Goal: Transaction & Acquisition: Book appointment/travel/reservation

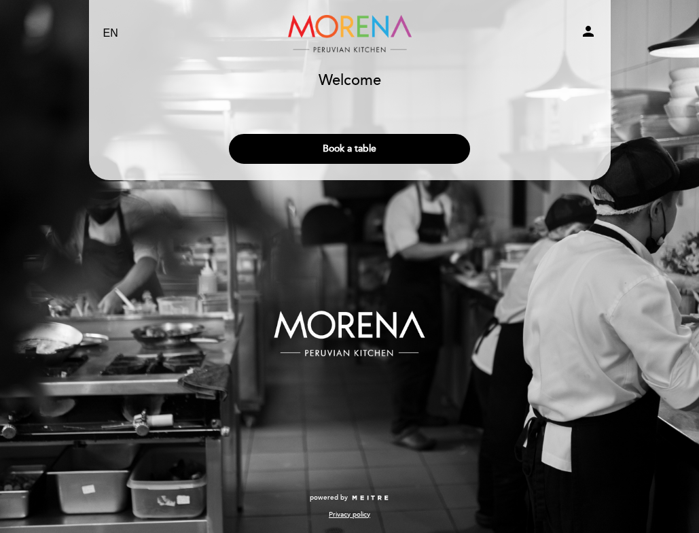
click at [291, 143] on button "Book a table" at bounding box center [349, 149] width 241 height 30
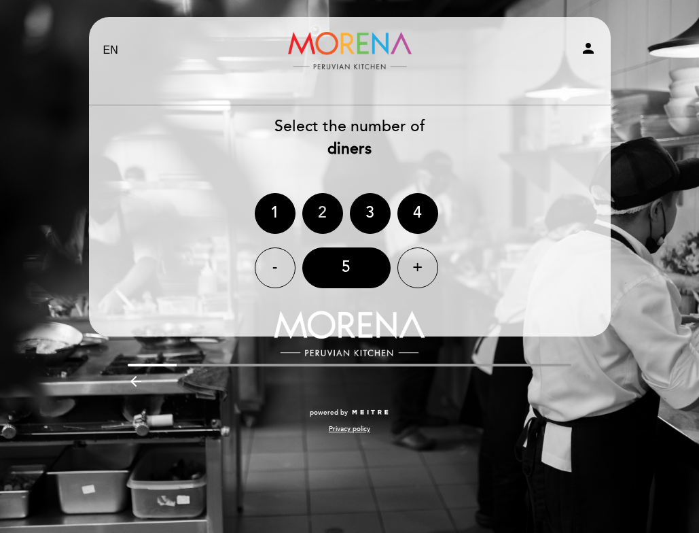
click at [323, 210] on div "2" at bounding box center [322, 213] width 41 height 41
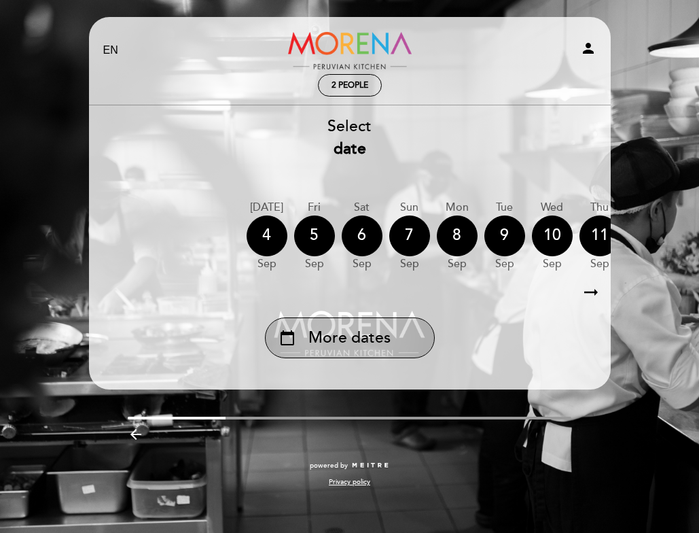
click at [409, 334] on div "calendar_today More dates" at bounding box center [350, 337] width 170 height 41
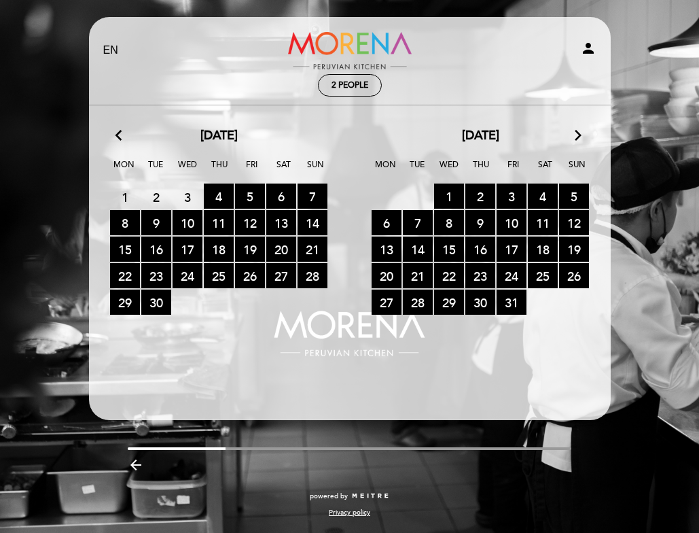
drag, startPoint x: 569, startPoint y: 140, endPoint x: 576, endPoint y: 137, distance: 7.3
click at [569, 139] on div "[DATE] arrow_forward_ios" at bounding box center [481, 136] width 262 height 18
click at [577, 135] on icon "arrow_forward_ios" at bounding box center [578, 136] width 12 height 18
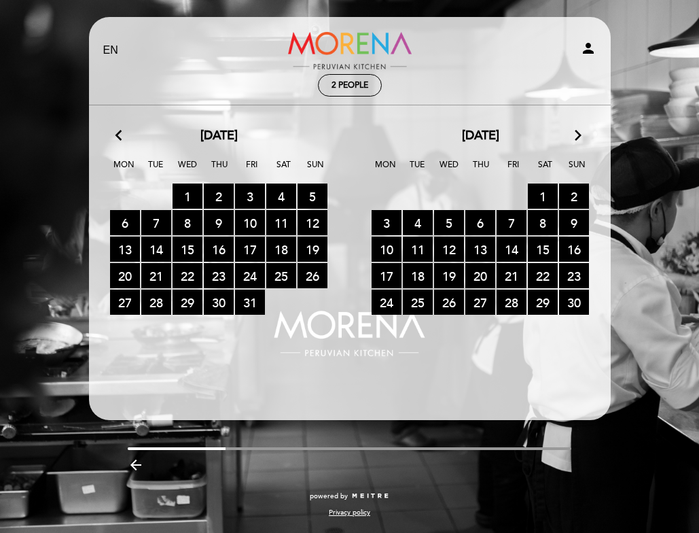
click at [577, 132] on icon "arrow_forward_ios" at bounding box center [578, 136] width 12 height 18
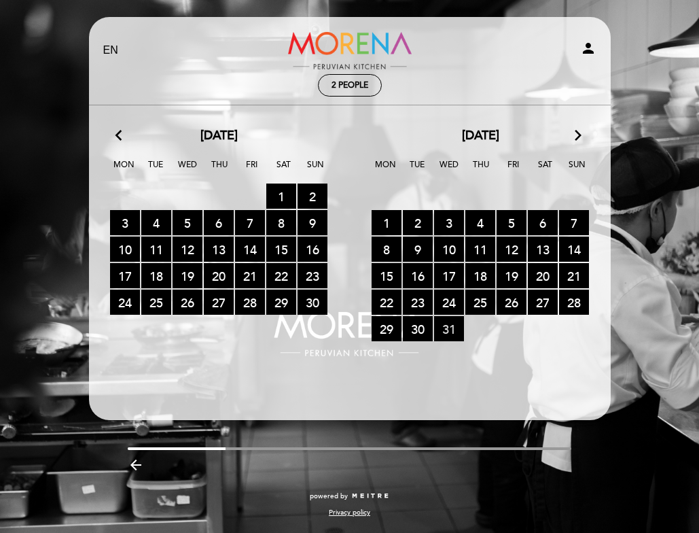
click at [449, 331] on span "31 RESERVATIONS AVAILABLE" at bounding box center [449, 328] width 30 height 25
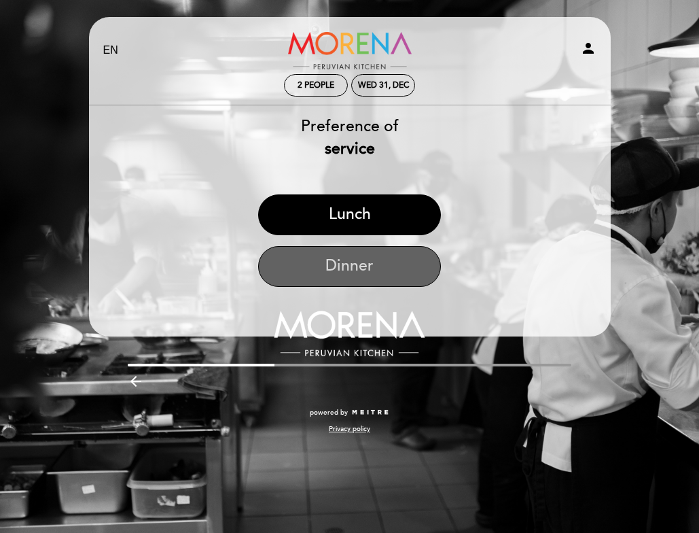
click at [365, 275] on button "Dinner" at bounding box center [349, 266] width 183 height 41
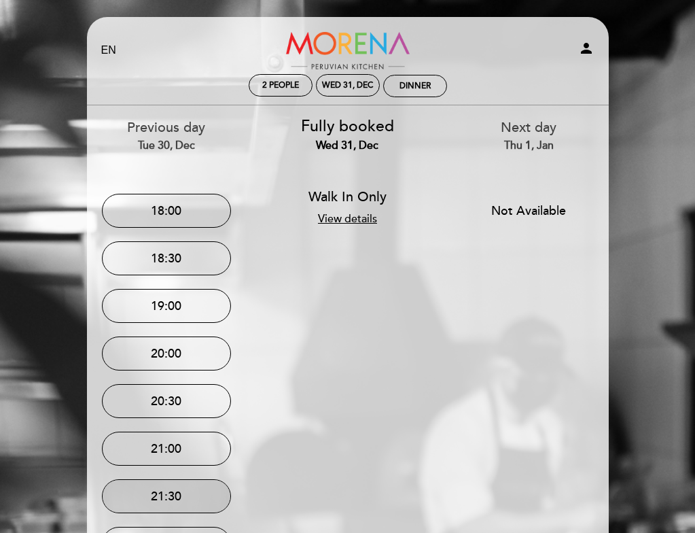
click at [205, 512] on button "21:30" at bounding box center [166, 496] width 129 height 34
